Goal: Transaction & Acquisition: Book appointment/travel/reservation

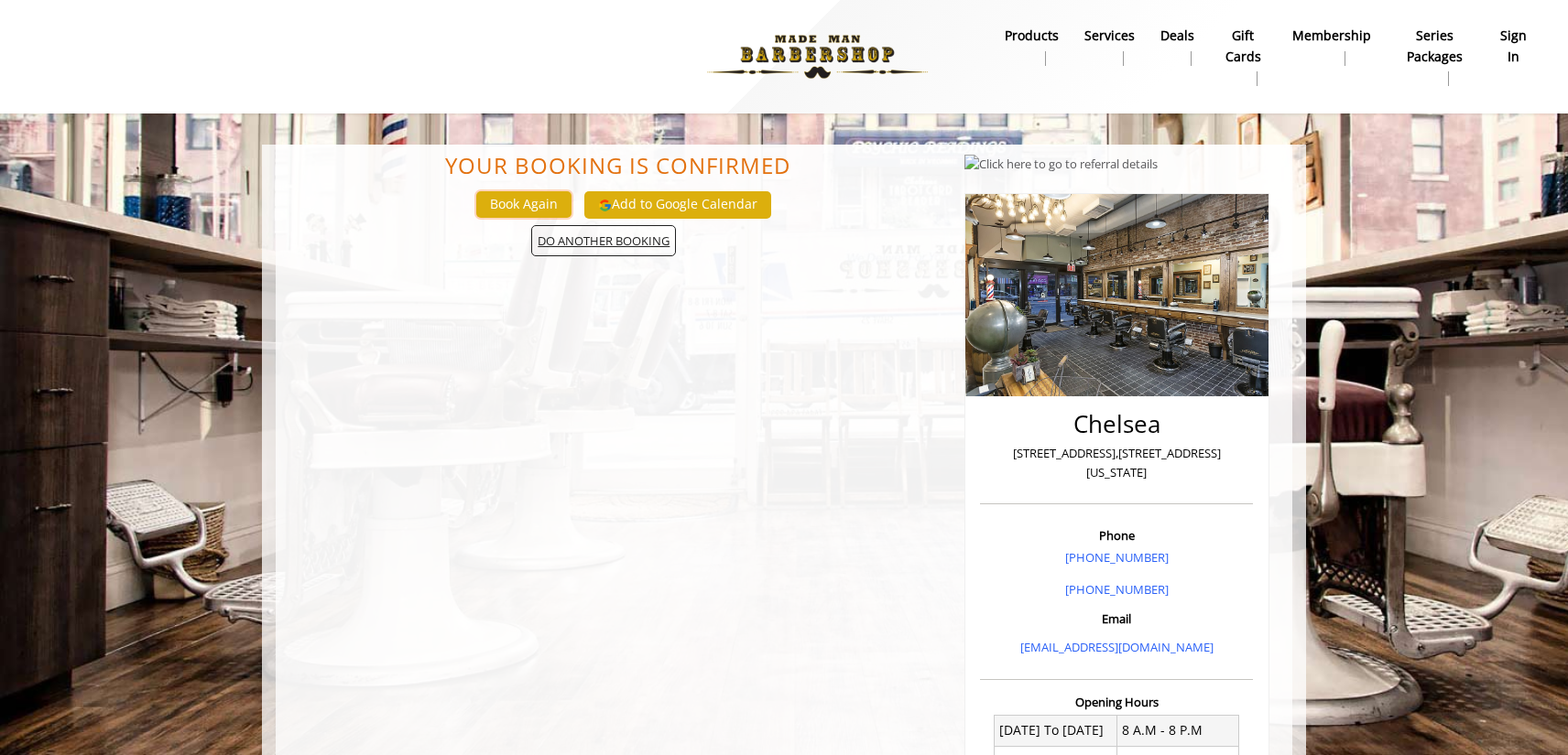
drag, startPoint x: 527, startPoint y: 203, endPoint x: 570, endPoint y: 237, distance: 54.8
click at [570, 237] on div "Your Booking is confirmed Book Again Add to Google Calendar DO ANOTHER BOOKING" at bounding box center [618, 636] width 666 height 965
click at [601, 239] on span "DO ANOTHER BOOKING" at bounding box center [604, 242] width 145 height 32
click at [586, 248] on span "DO ANOTHER BOOKING" at bounding box center [604, 242] width 145 height 32
click at [1511, 45] on b "sign in" at bounding box center [1513, 45] width 30 height 41
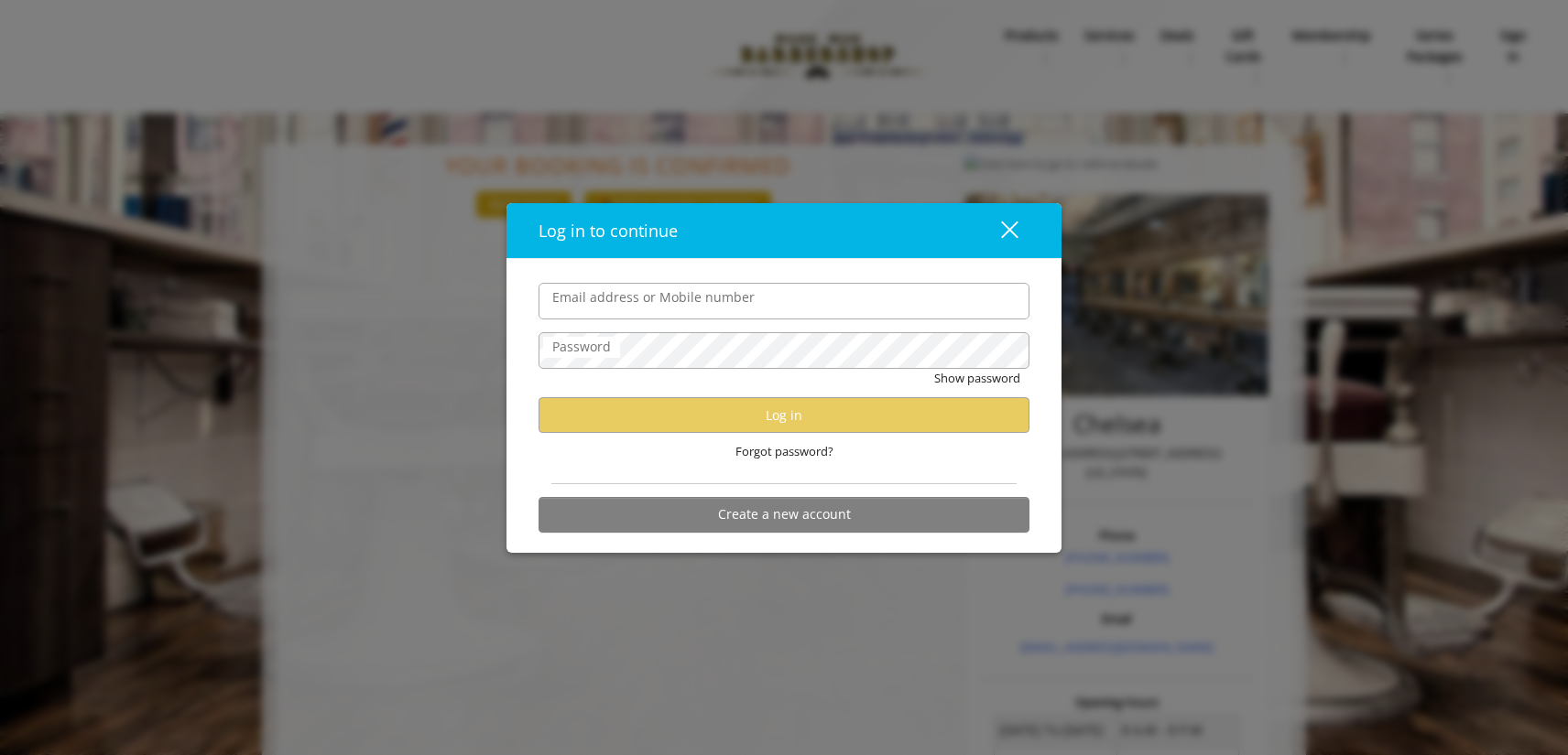
type input "**********"
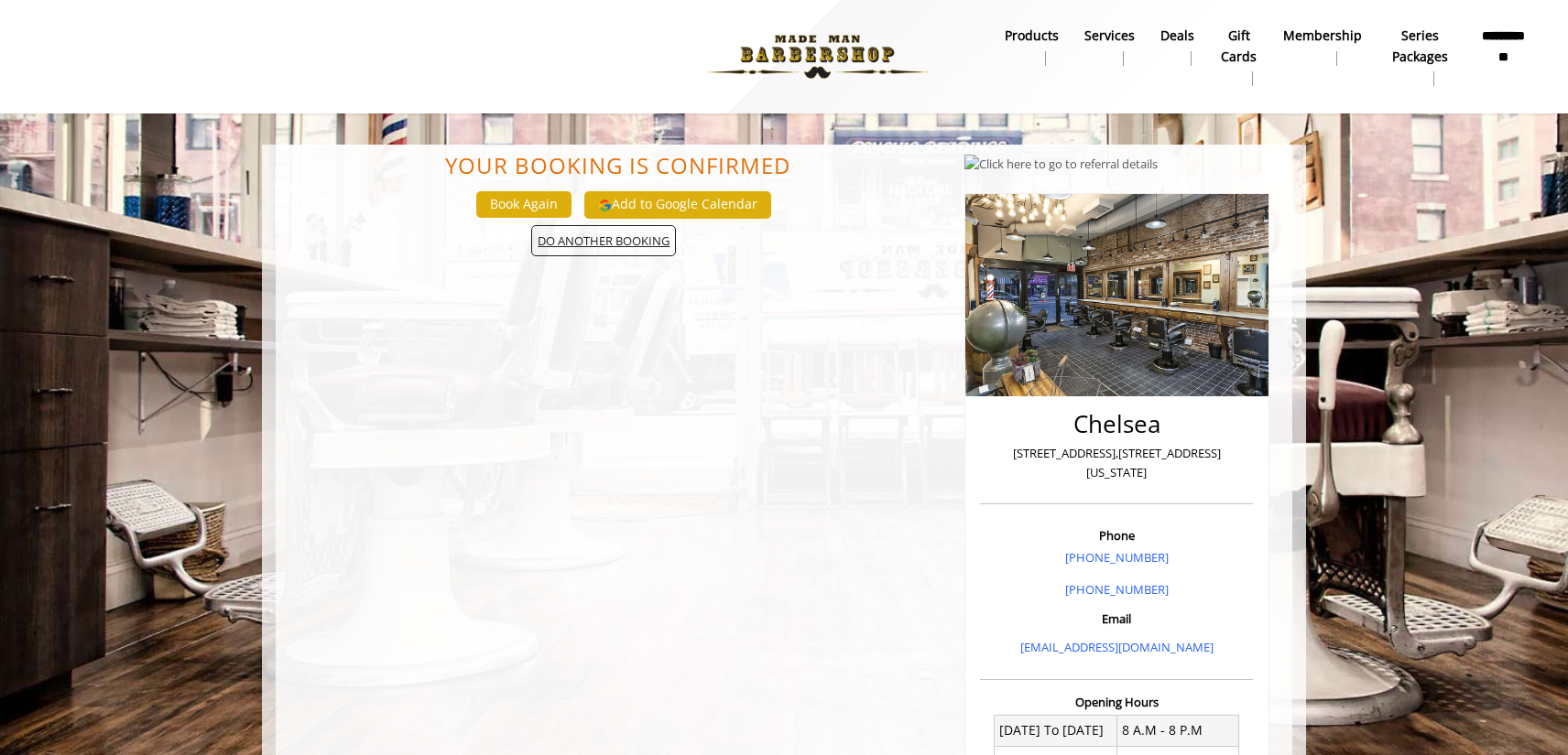
click at [604, 252] on span "DO ANOTHER BOOKING" at bounding box center [604, 242] width 145 height 32
click at [530, 197] on button "Book Again" at bounding box center [524, 205] width 96 height 27
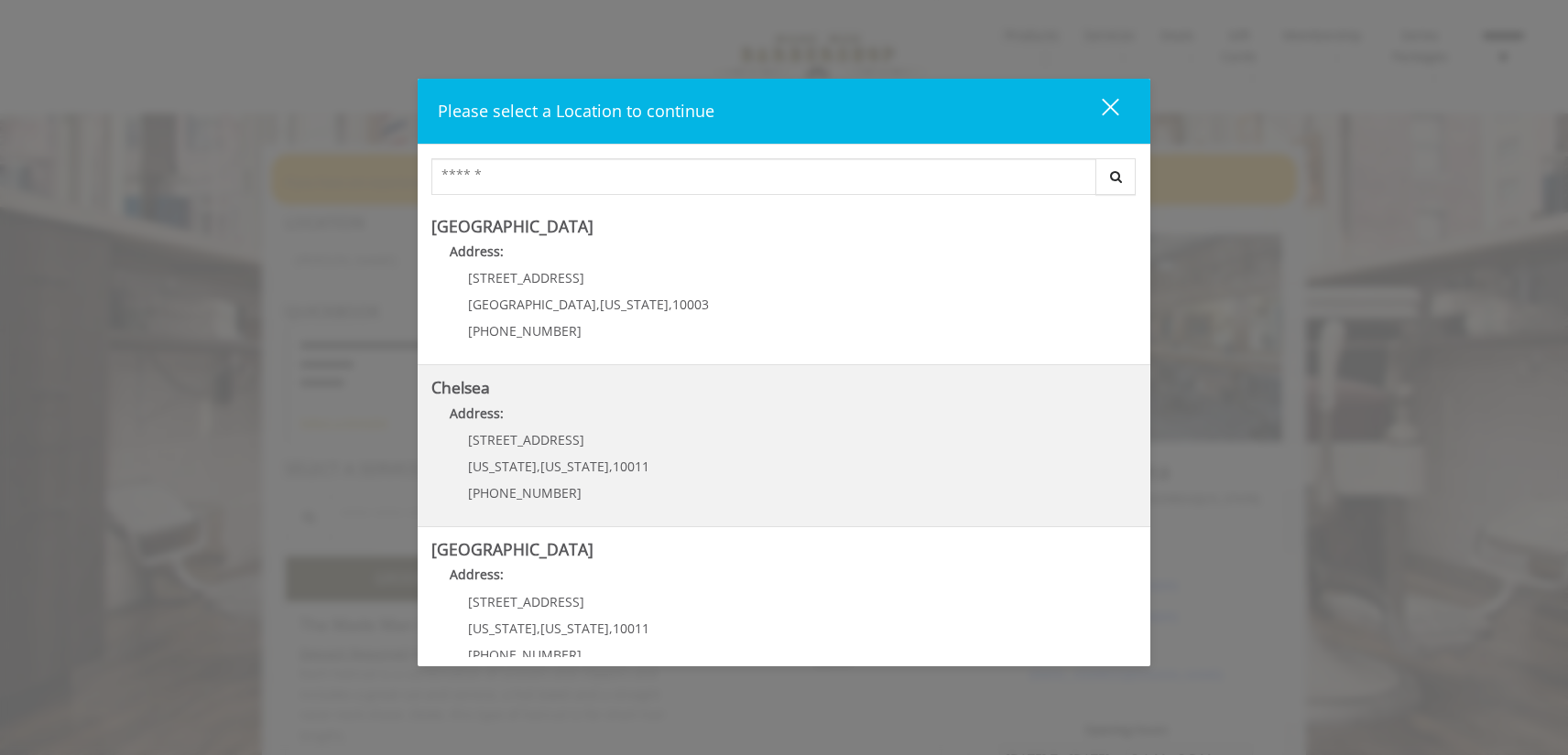
click at [829, 448] on link "Chelsea Address: [STREET_ADDRESS][US_STATE][US_STATE] (917) 639-3902" at bounding box center [784, 445] width 705 height 134
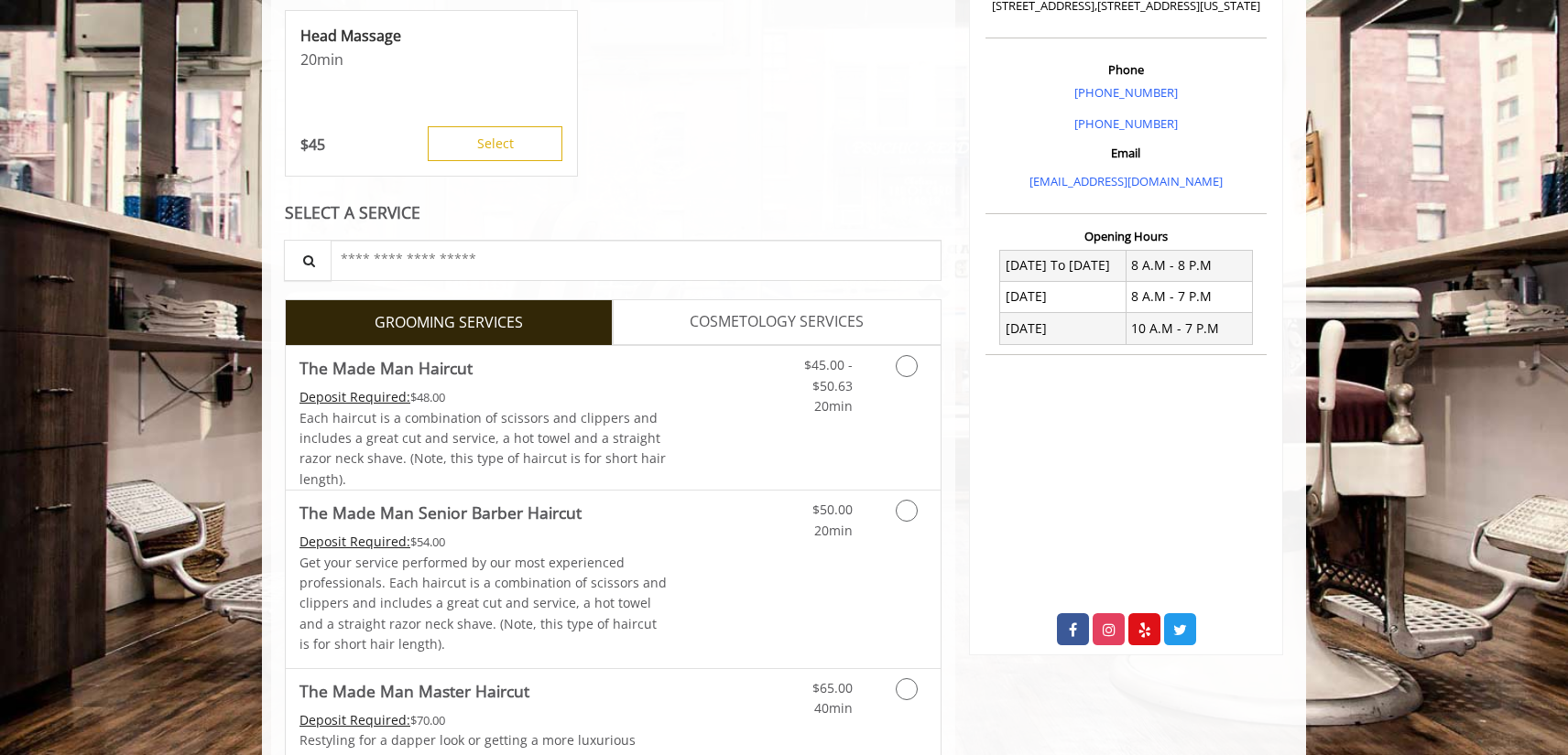
scroll to position [495, 0]
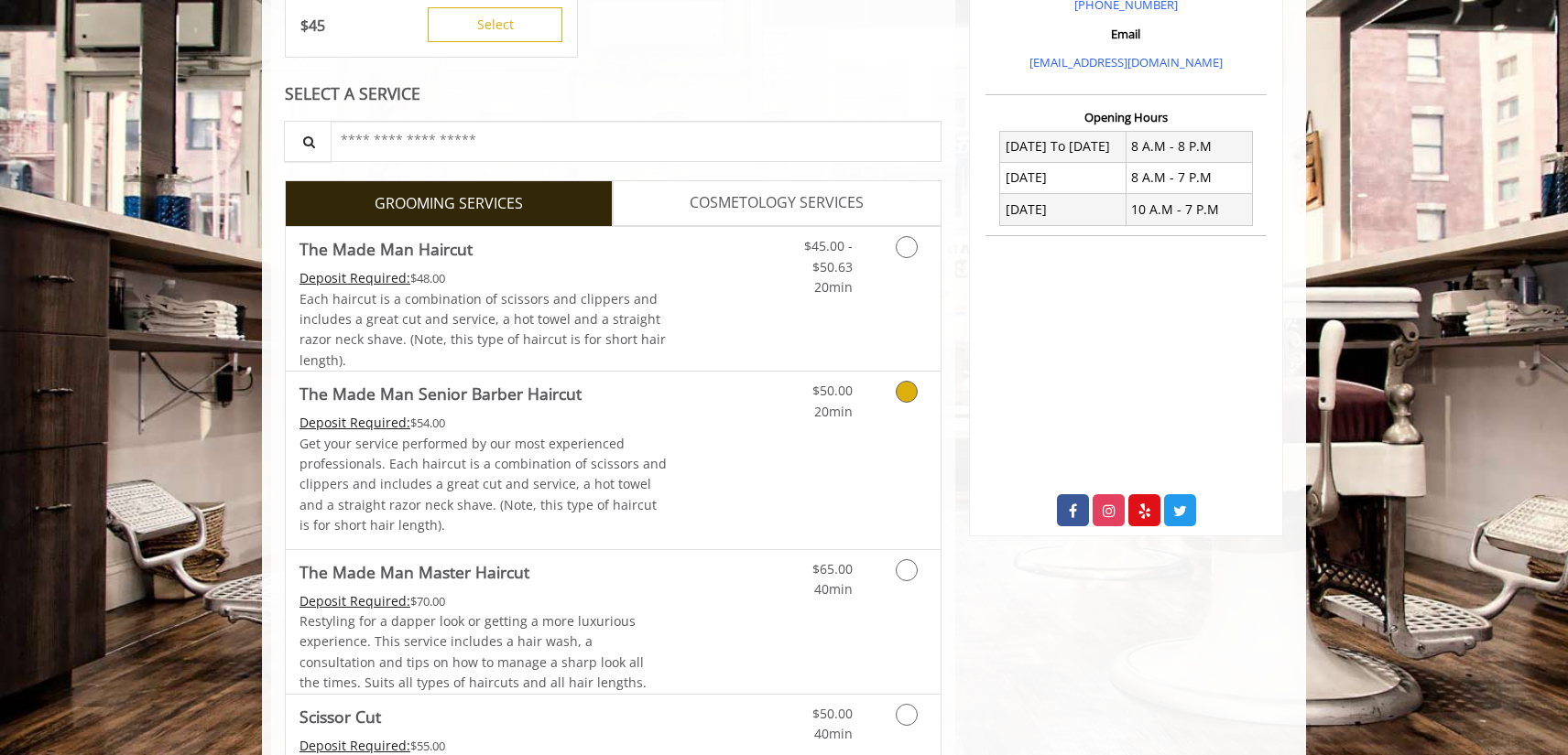
click at [831, 488] on div "$50.00 20min" at bounding box center [858, 459] width 164 height 177
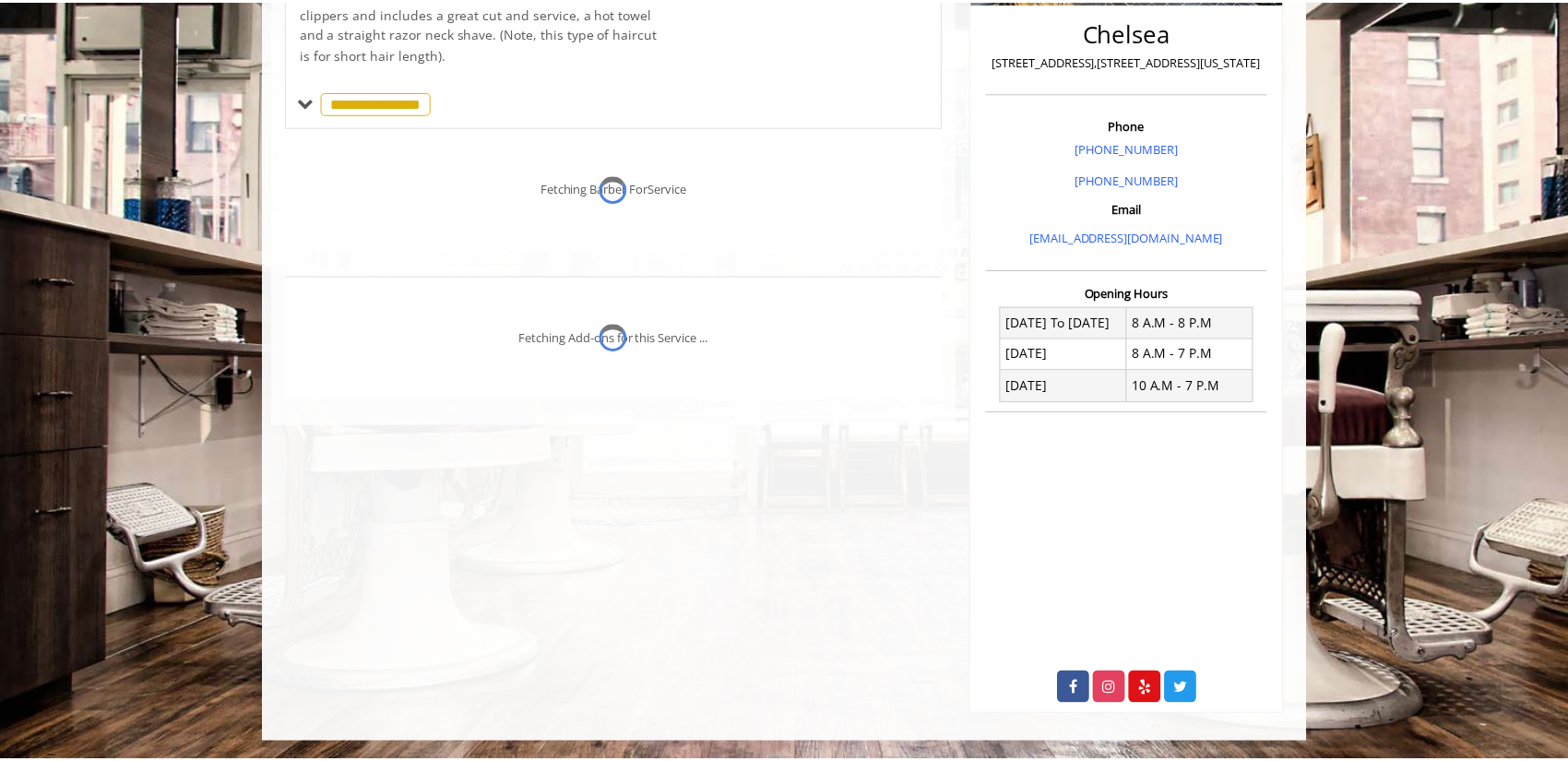
scroll to position [442, 0]
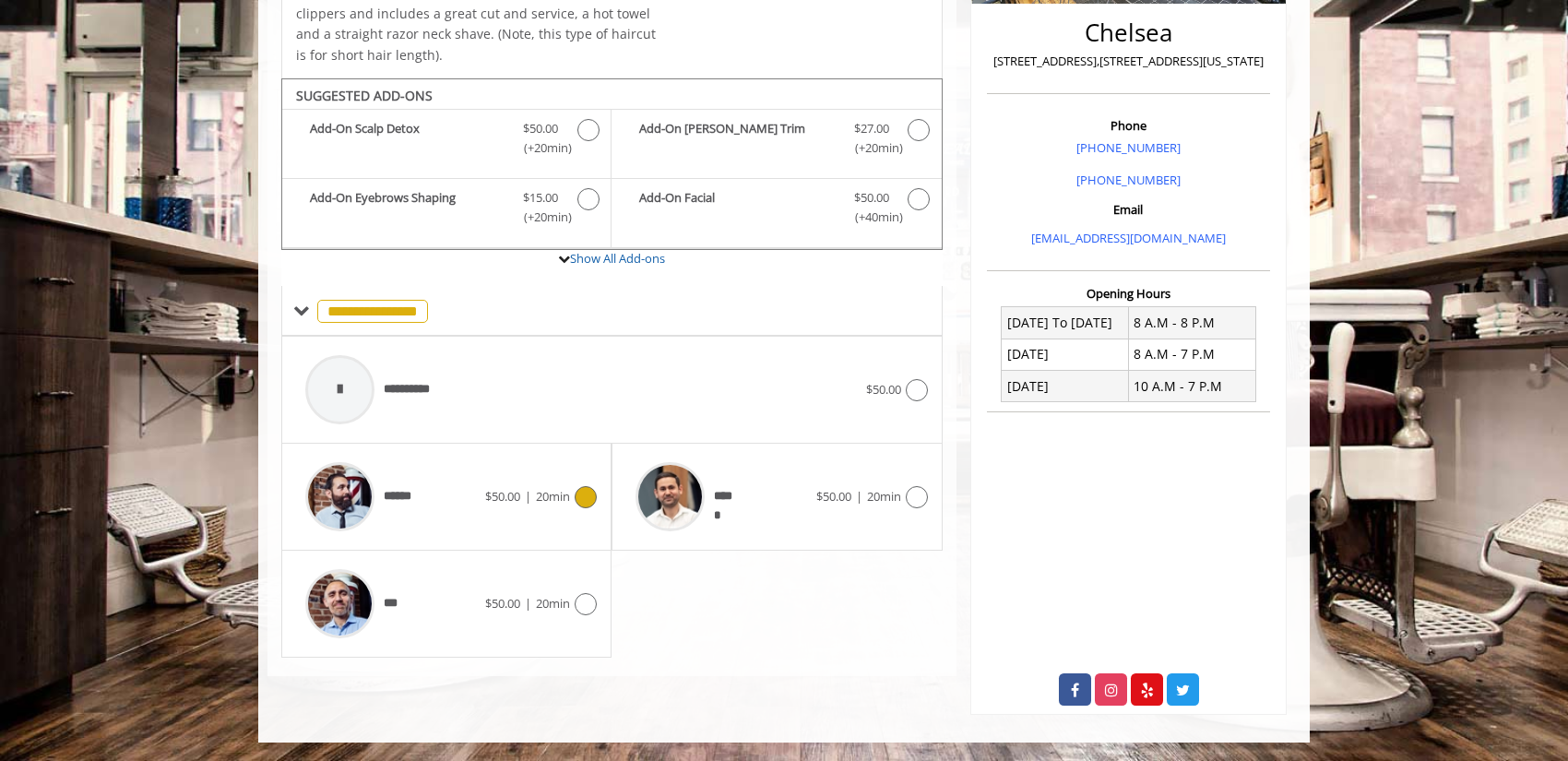
click at [544, 479] on div "****** $50.00 | 20min" at bounding box center [446, 497] width 301 height 88
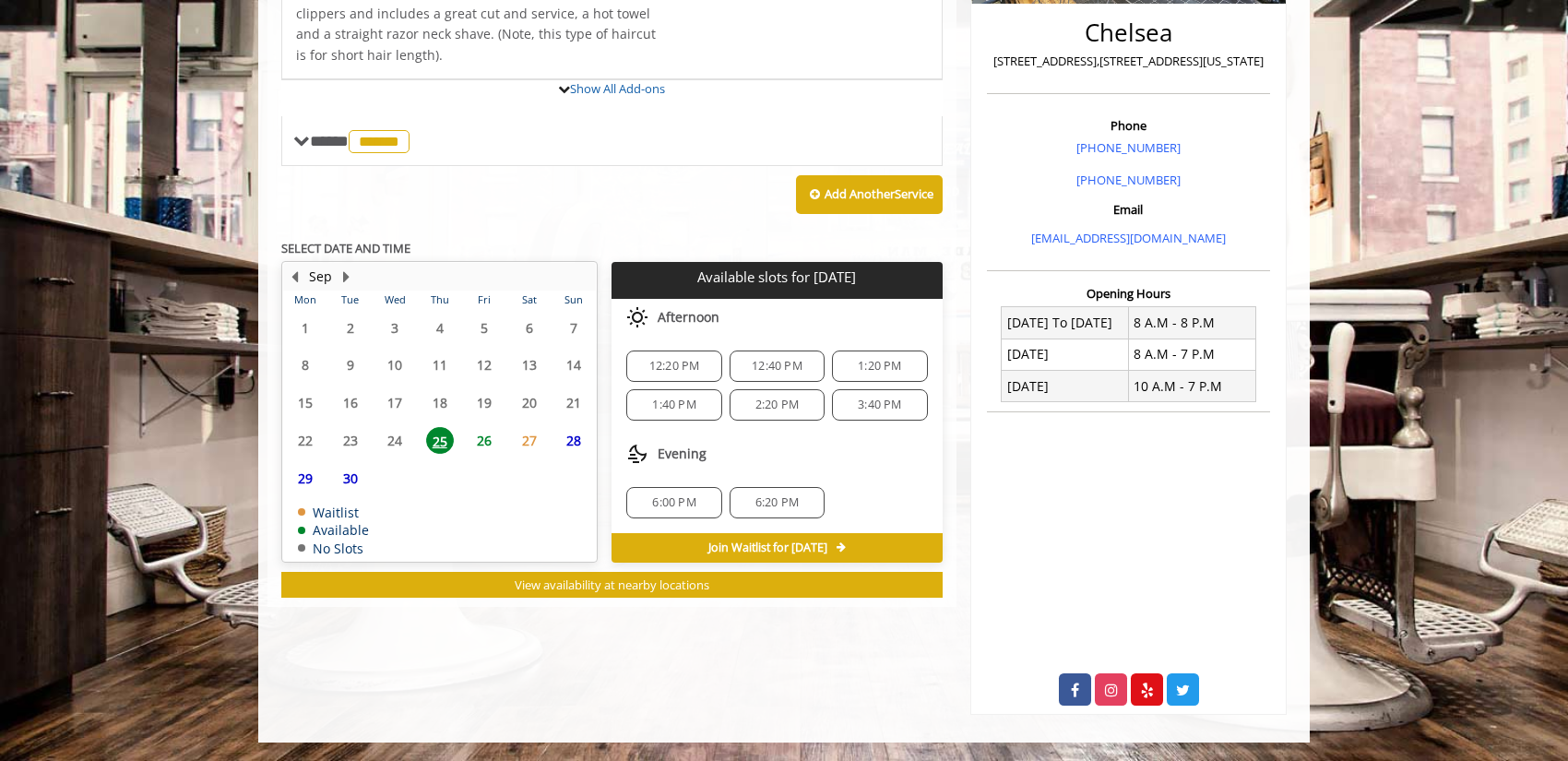
scroll to position [503, 0]
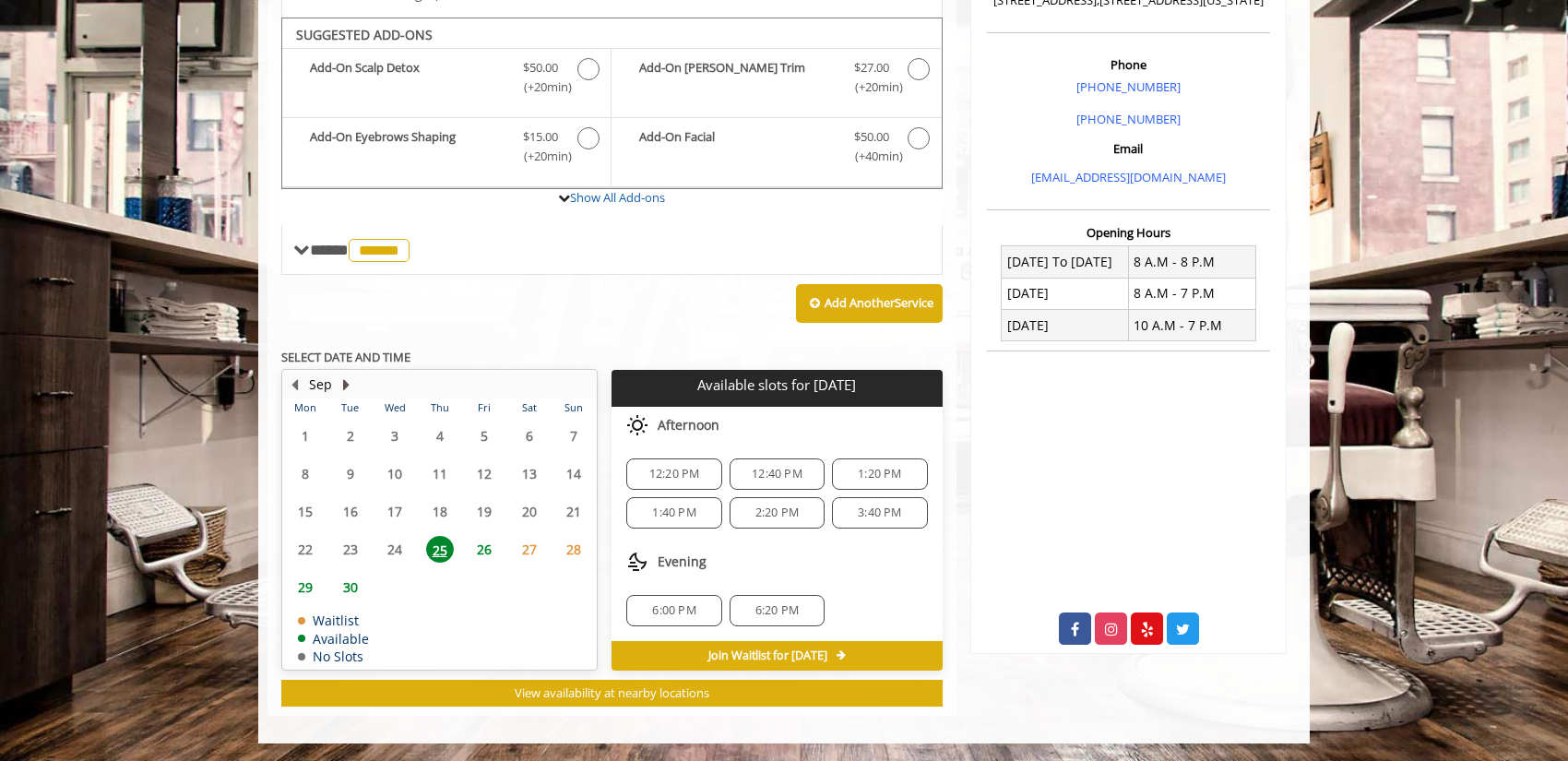
click at [344, 376] on button "Next Month" at bounding box center [345, 384] width 14 height 20
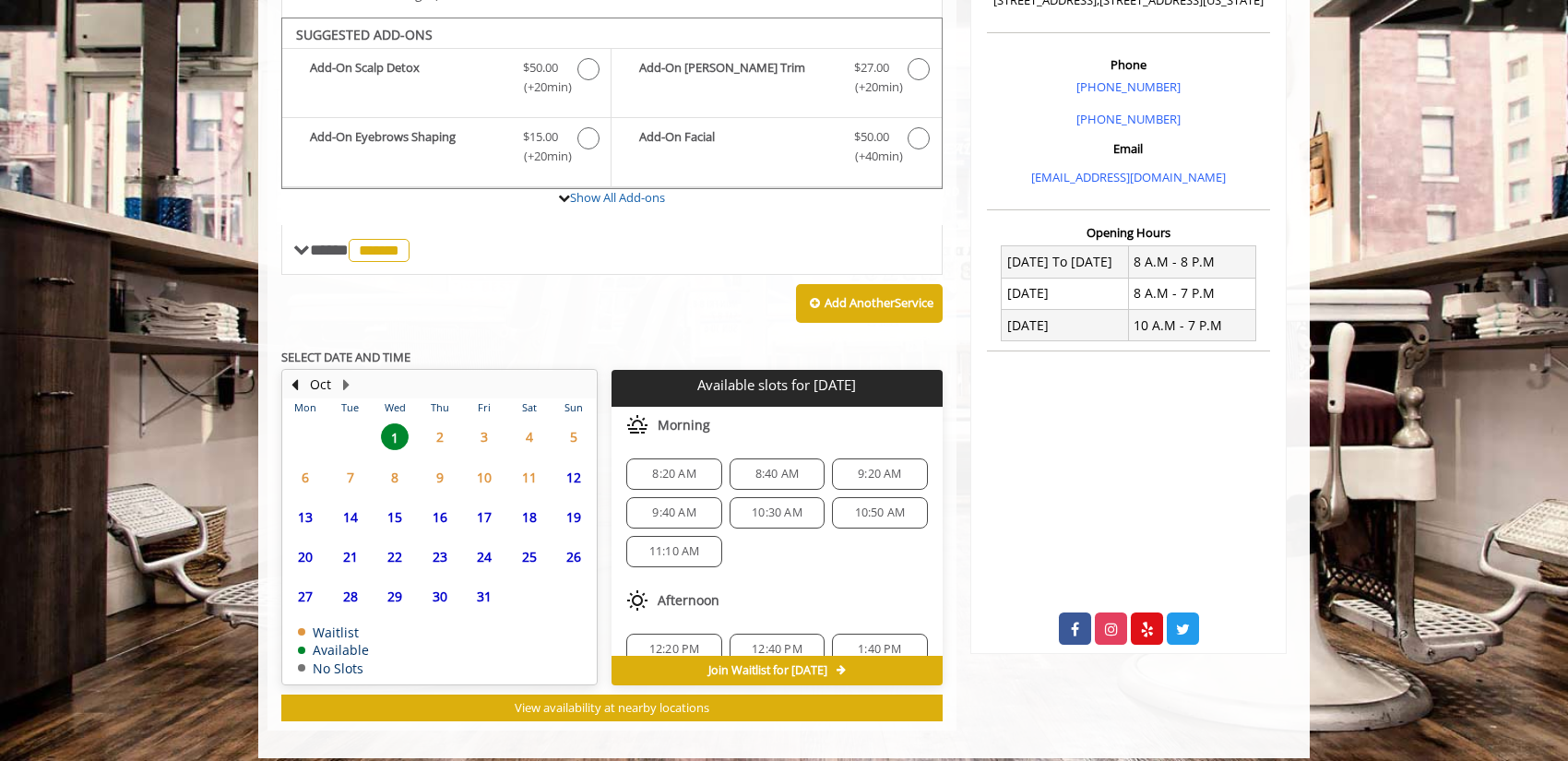
click at [394, 480] on span "8" at bounding box center [394, 477] width 28 height 27
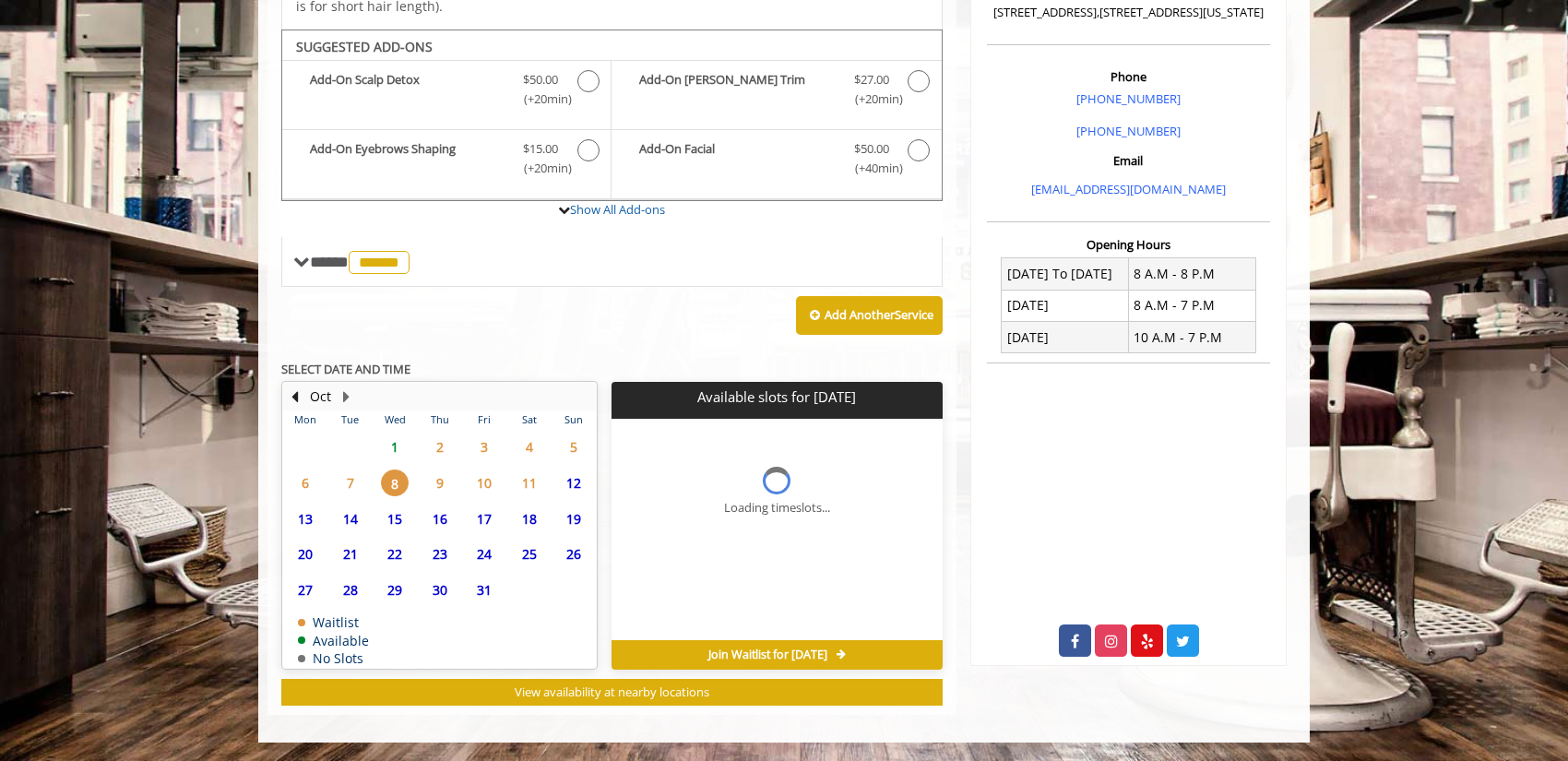
scroll to position [490, 0]
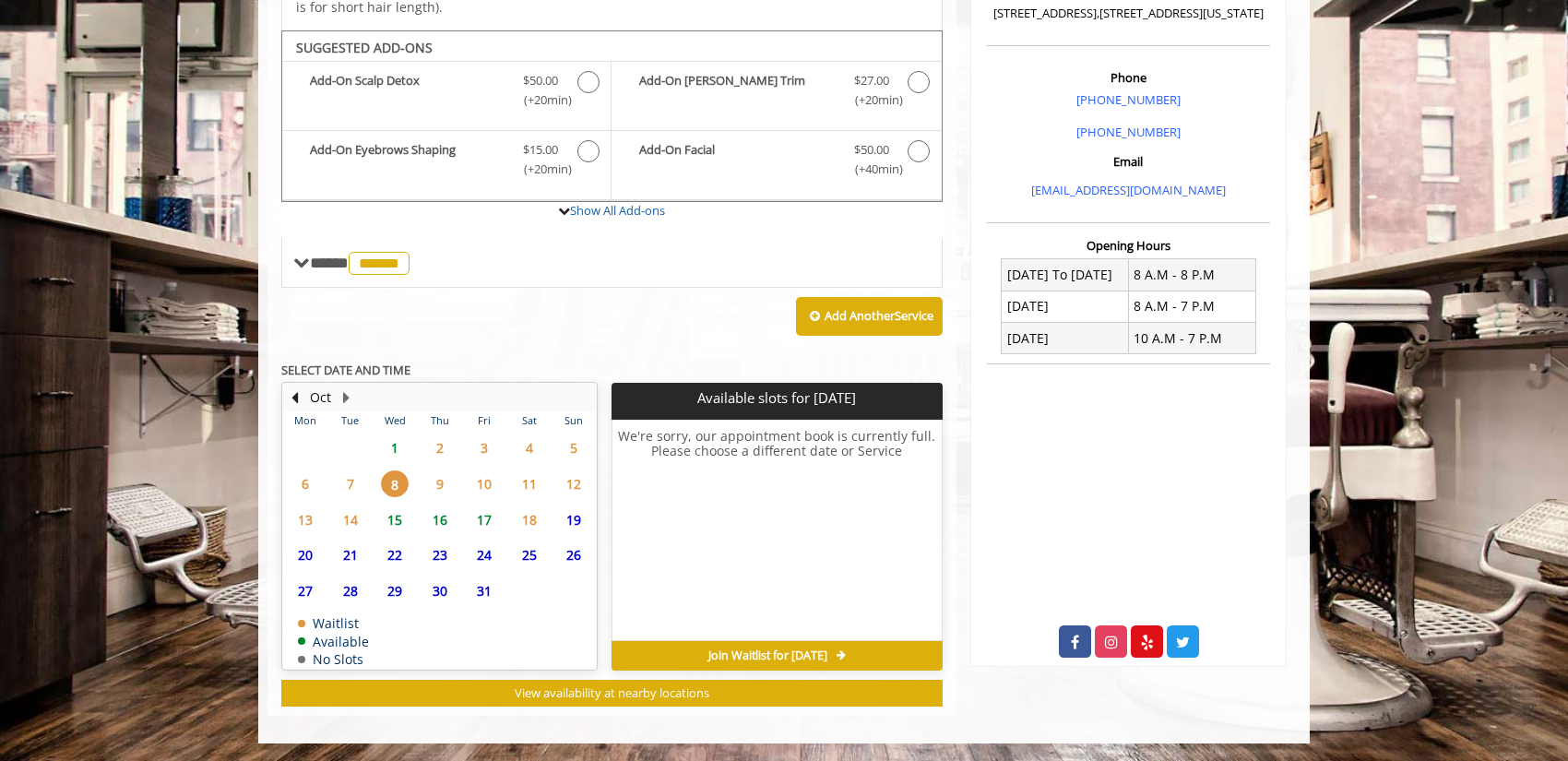
click at [401, 443] on span "1" at bounding box center [394, 448] width 28 height 27
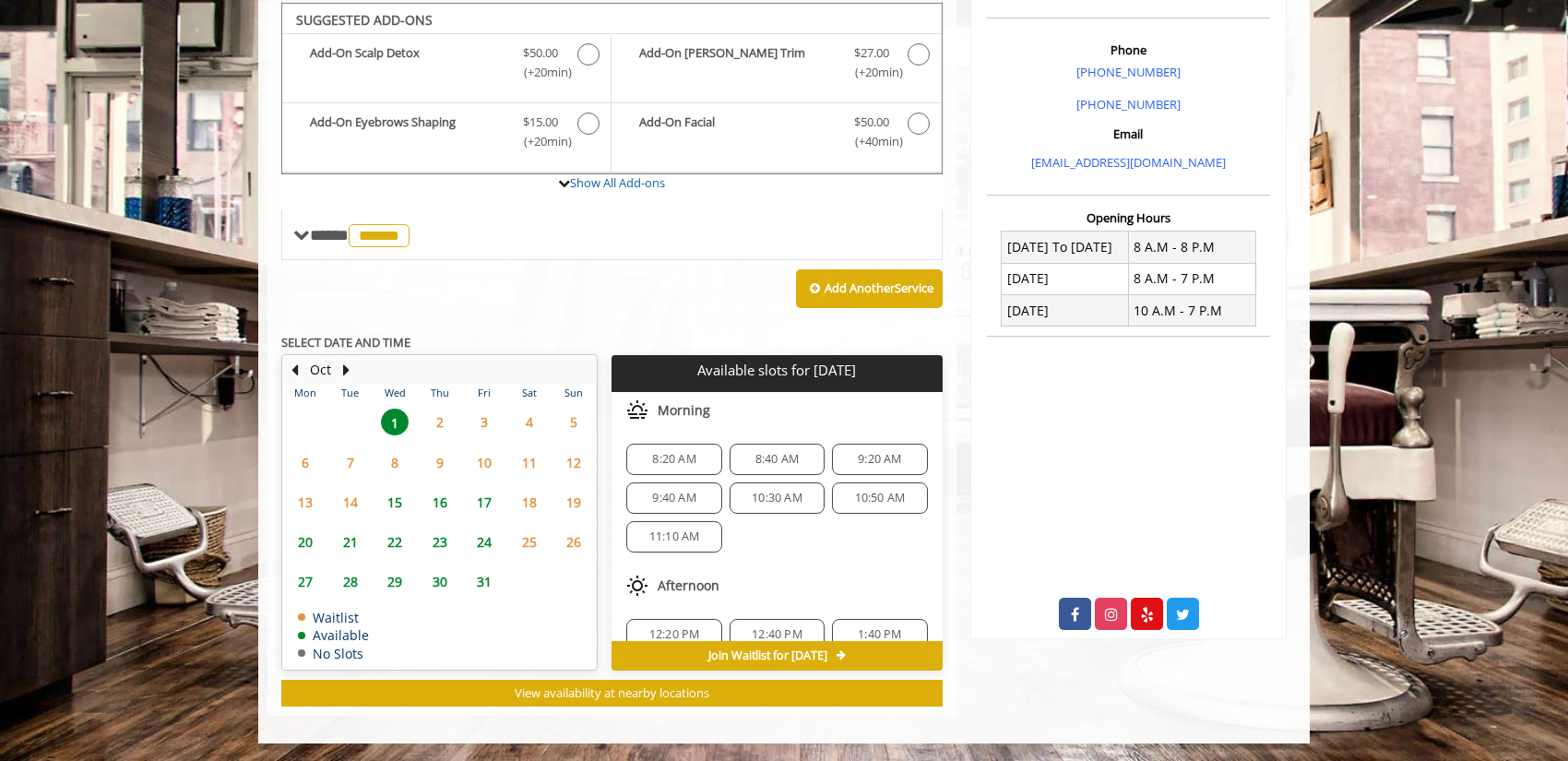
click at [435, 417] on span "2" at bounding box center [439, 422] width 28 height 27
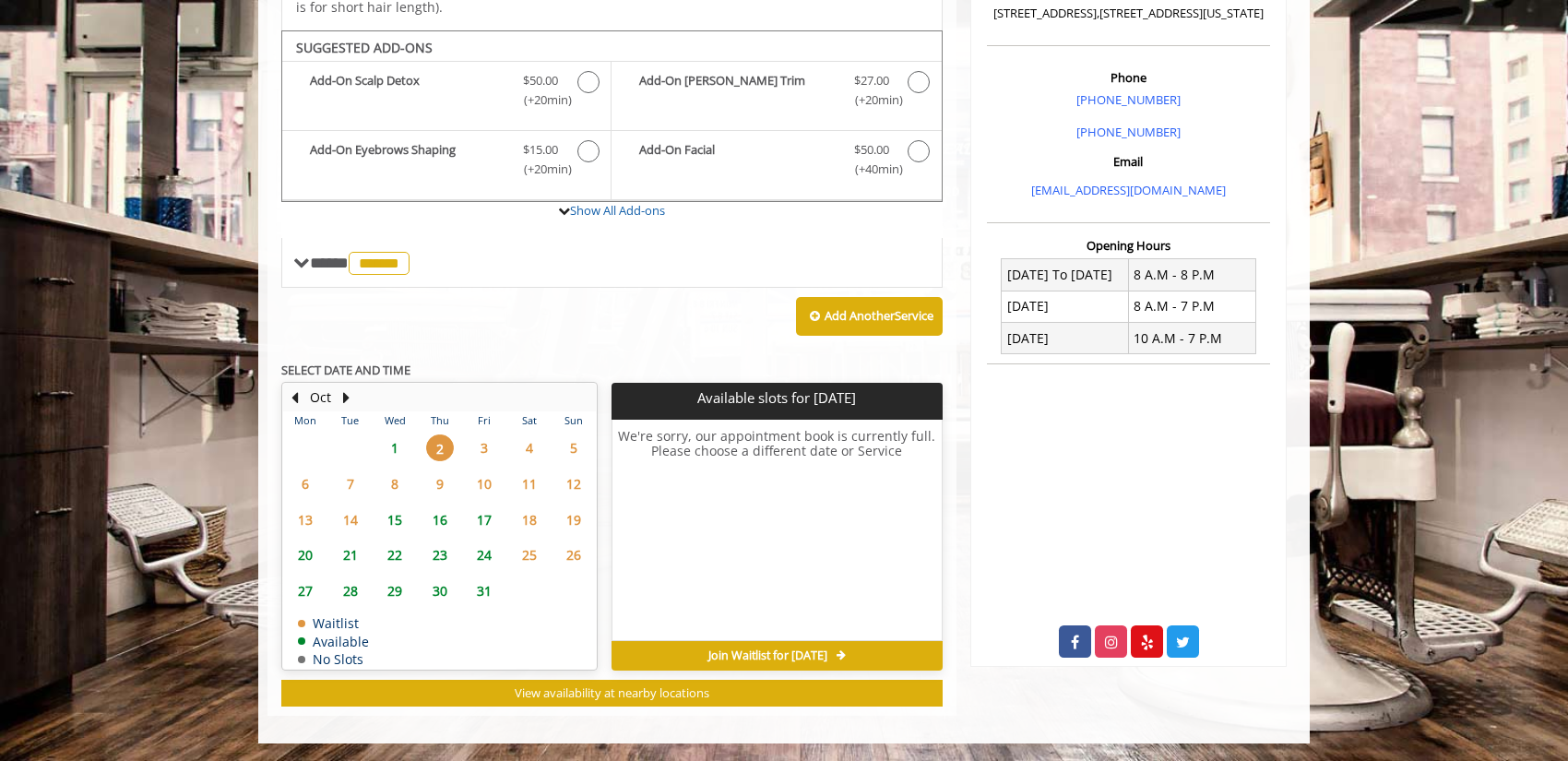
click at [391, 441] on span "1" at bounding box center [394, 448] width 28 height 27
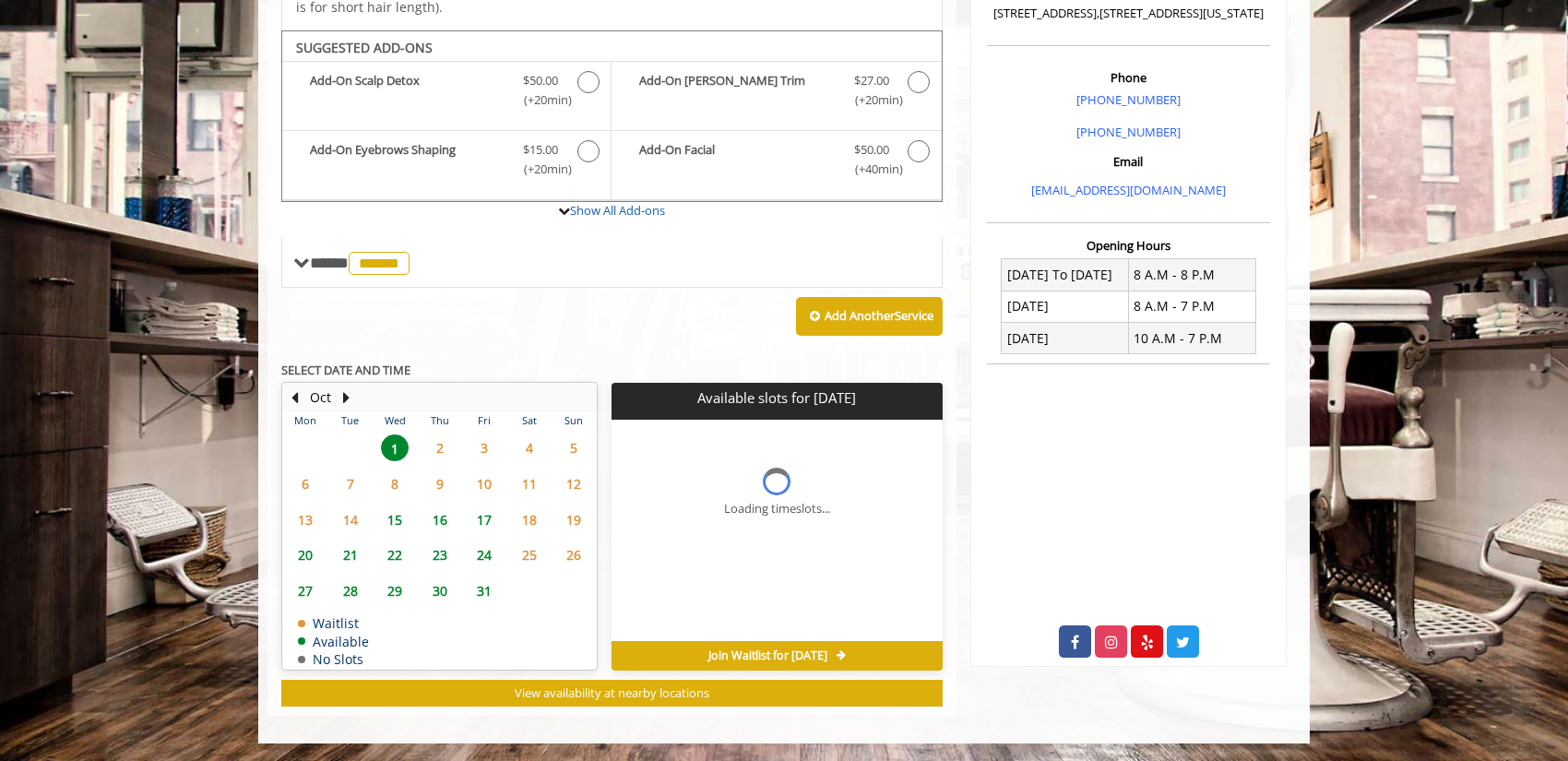
scroll to position [518, 0]
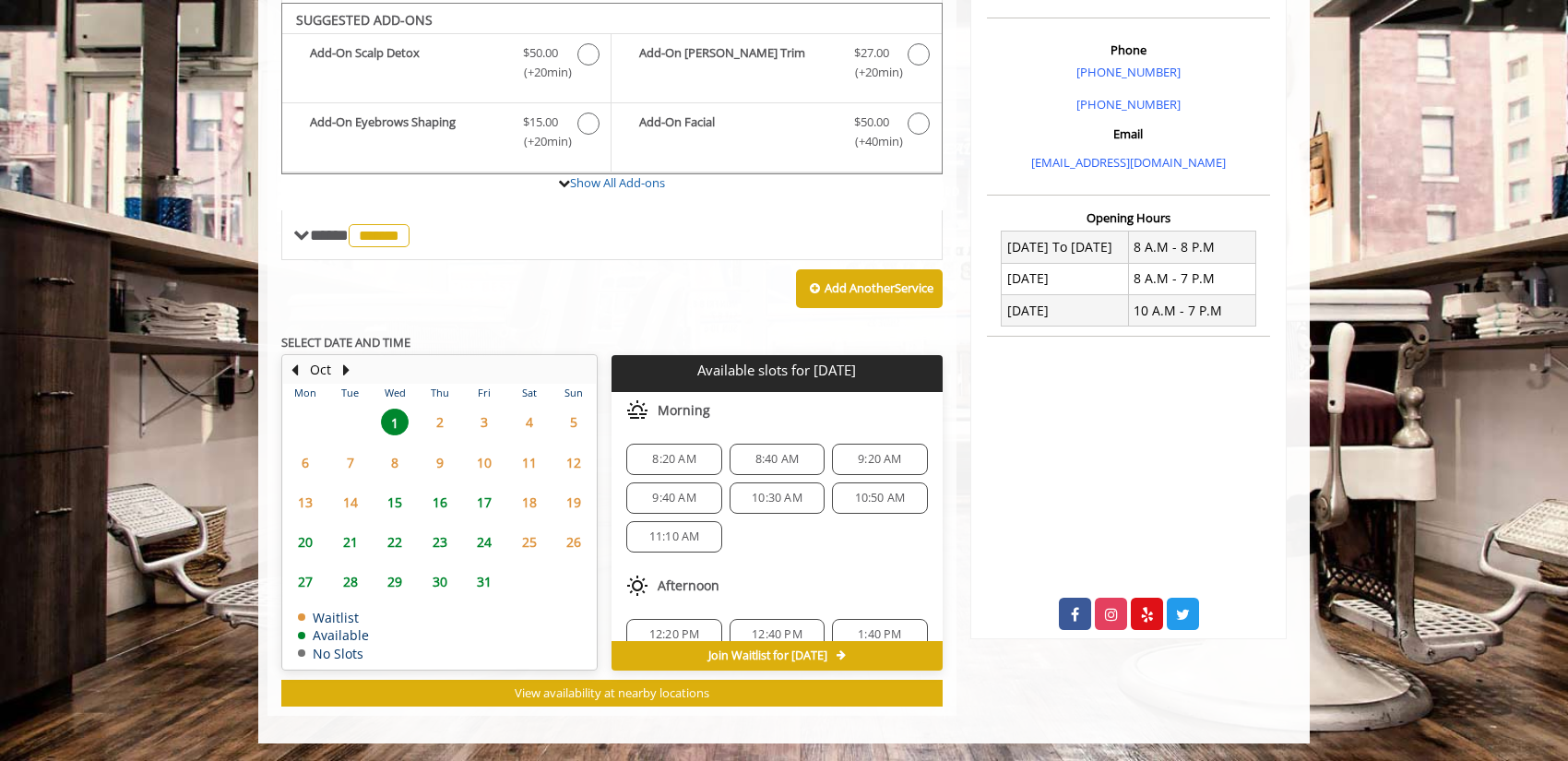
click at [396, 500] on span "15" at bounding box center [394, 502] width 28 height 27
click at [401, 417] on span "1" at bounding box center [394, 422] width 28 height 27
click at [678, 498] on span "9:40 AM" at bounding box center [673, 497] width 43 height 14
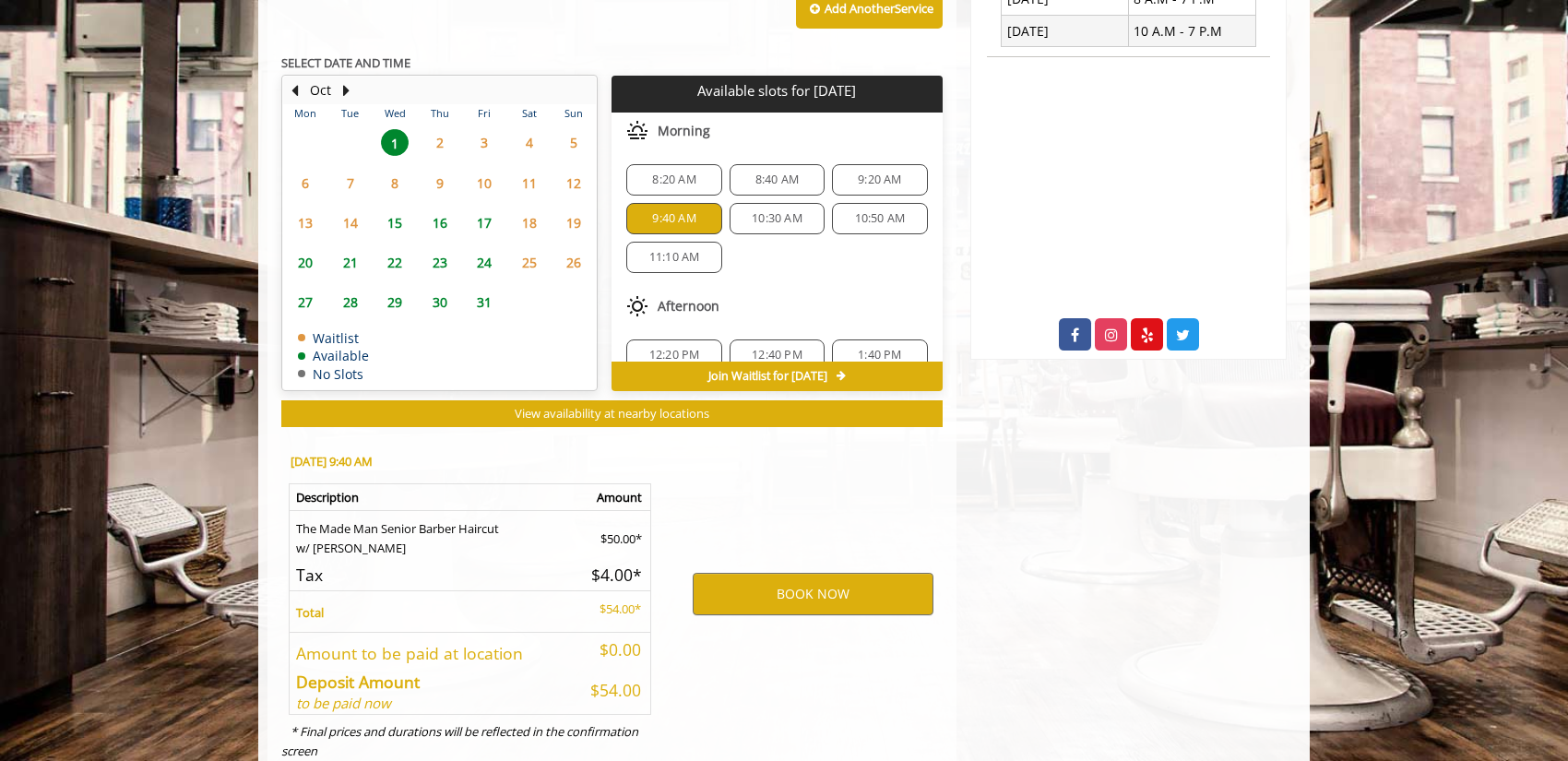
scroll to position [851, 0]
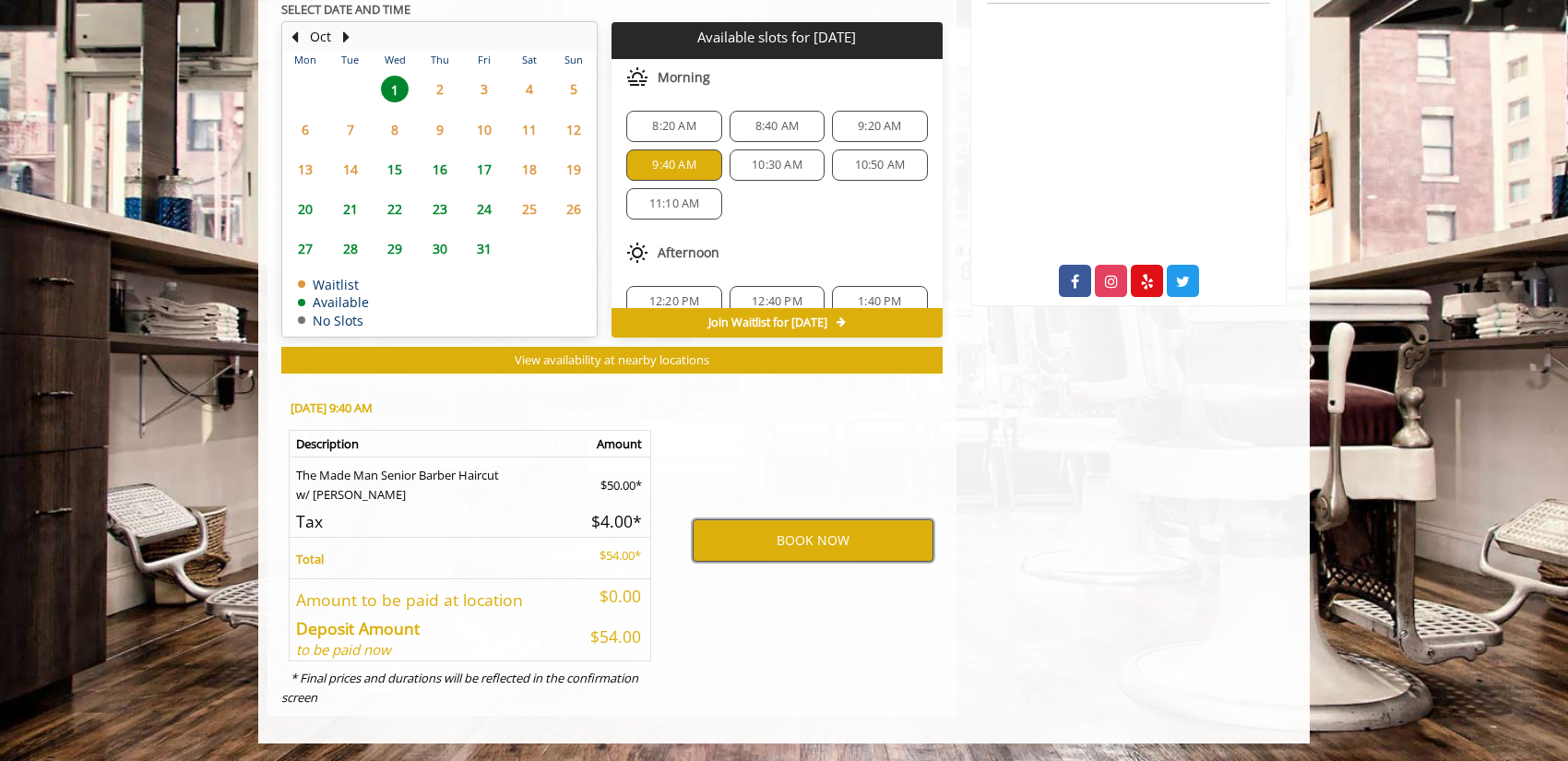
click at [807, 536] on button "BOOK NOW" at bounding box center [813, 540] width 240 height 42
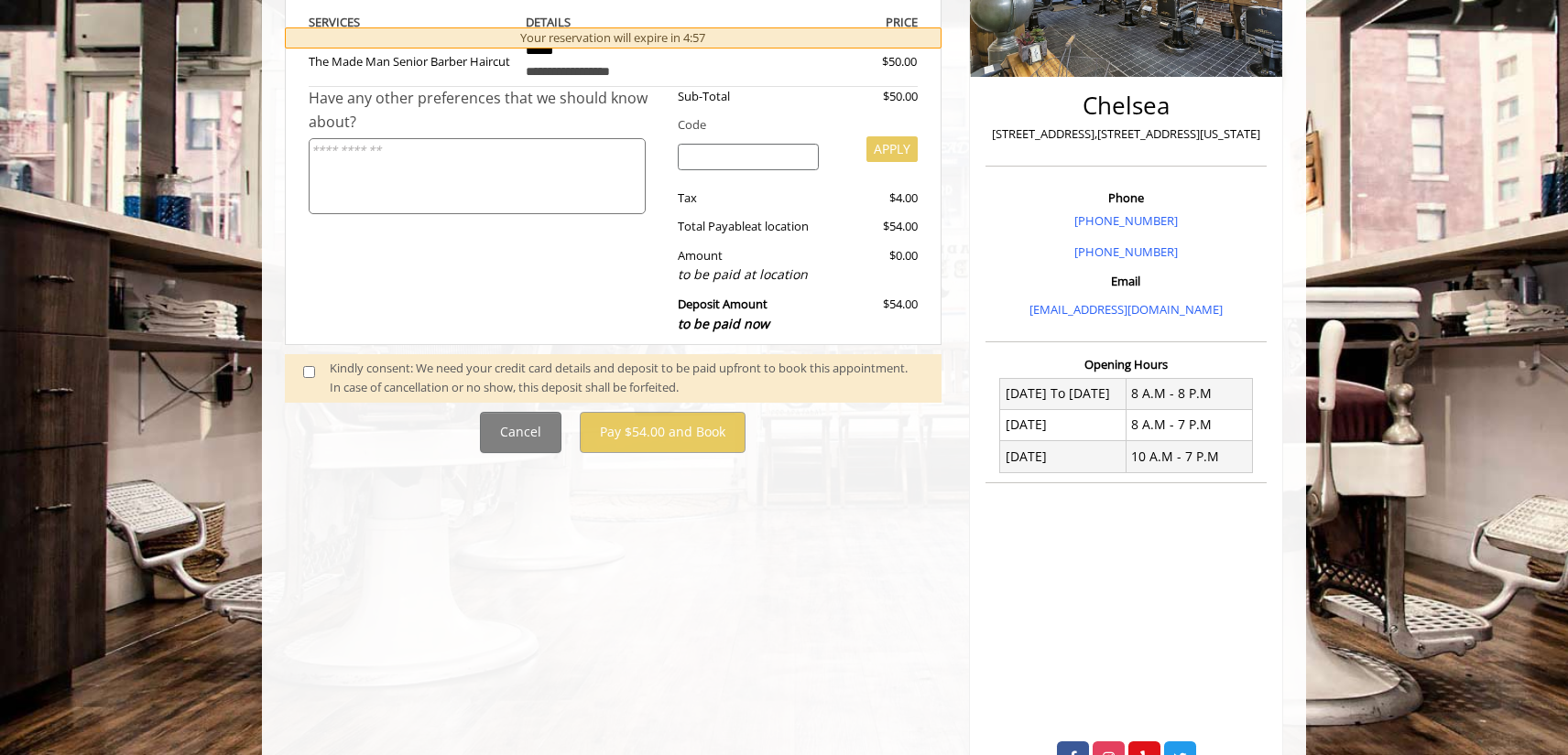
scroll to position [372, 0]
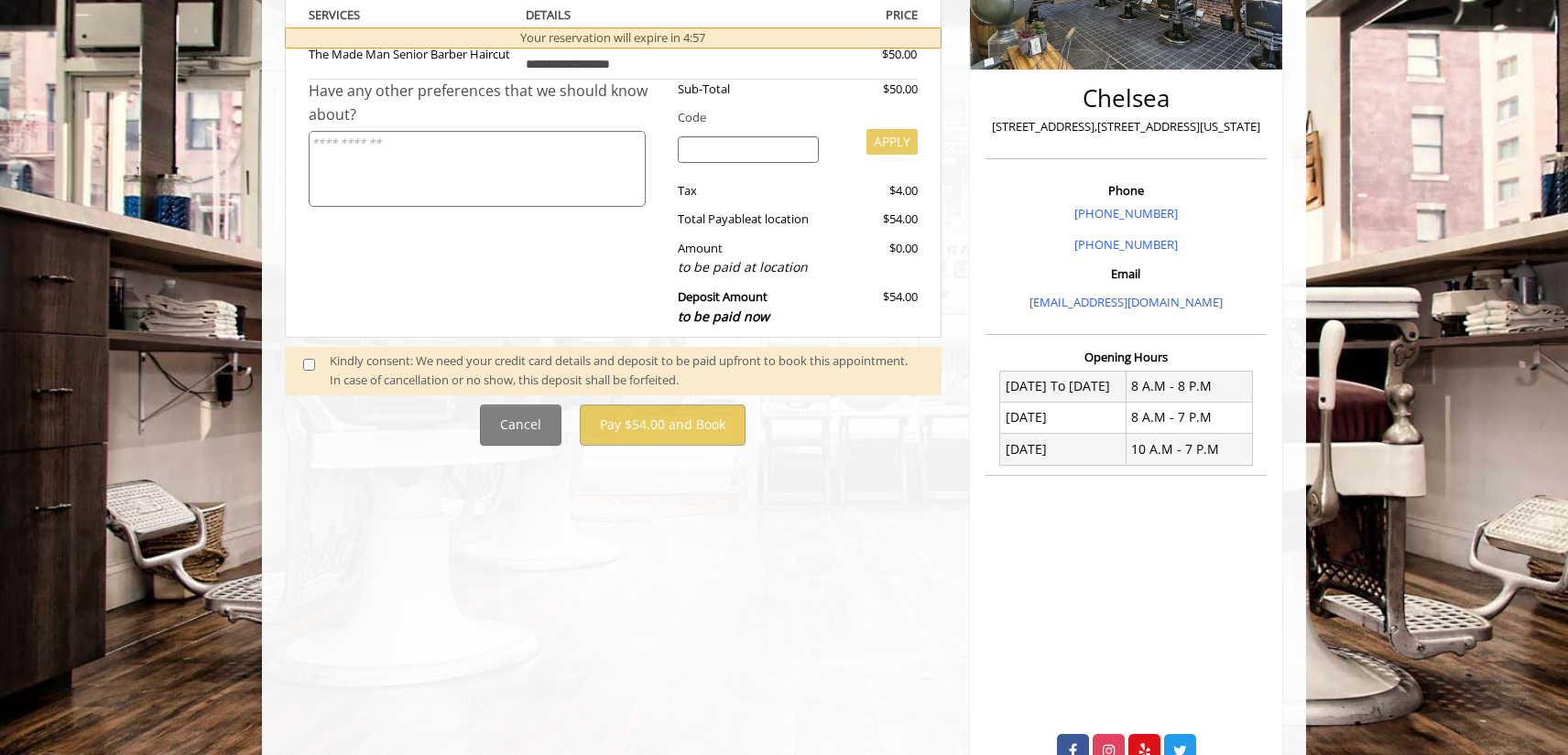
click at [362, 385] on div "Kindly consent: We need your credit card details and deposit to be paid upfront…" at bounding box center [626, 370] width 593 height 39
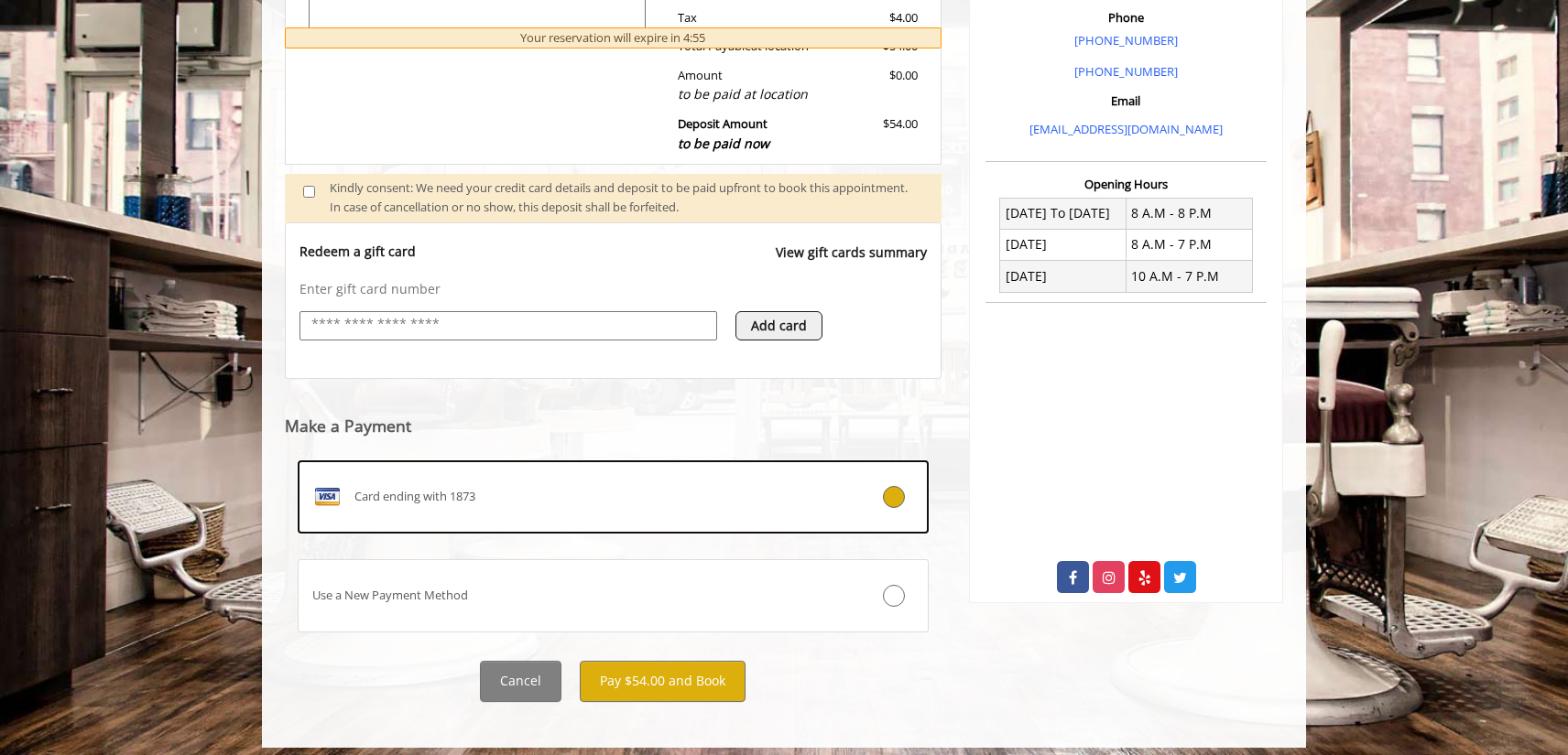
scroll to position [557, 0]
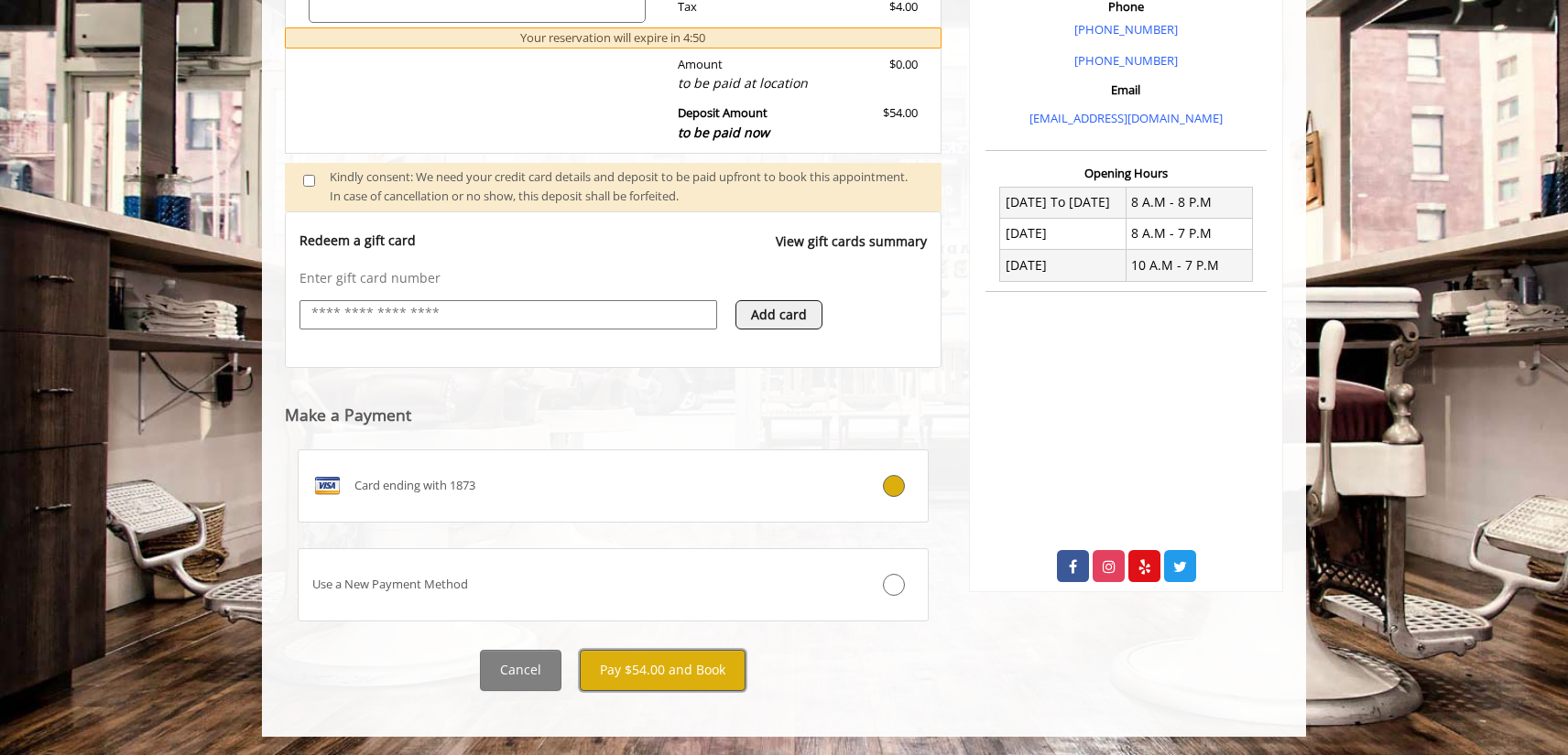
click at [668, 667] on button "Pay $54.00 and Book" at bounding box center [662, 670] width 166 height 41
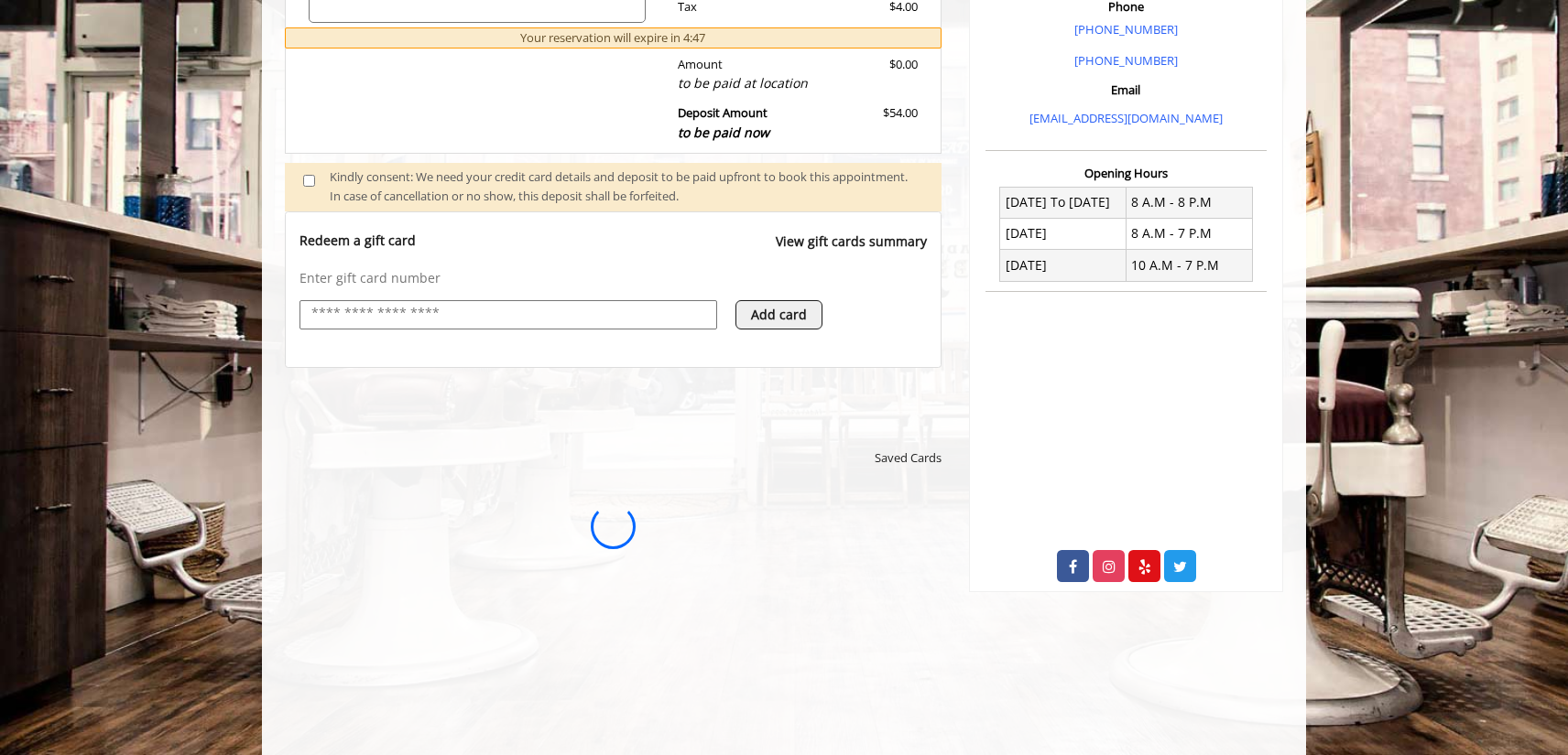
scroll to position [0, 0]
